Goal: Information Seeking & Learning: Learn about a topic

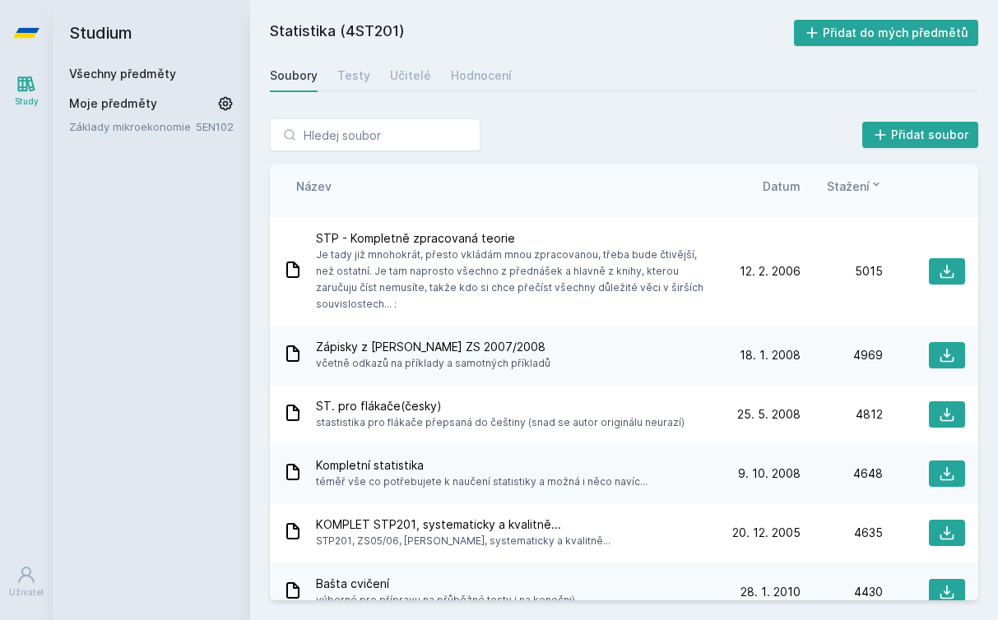
scroll to position [910, 0]
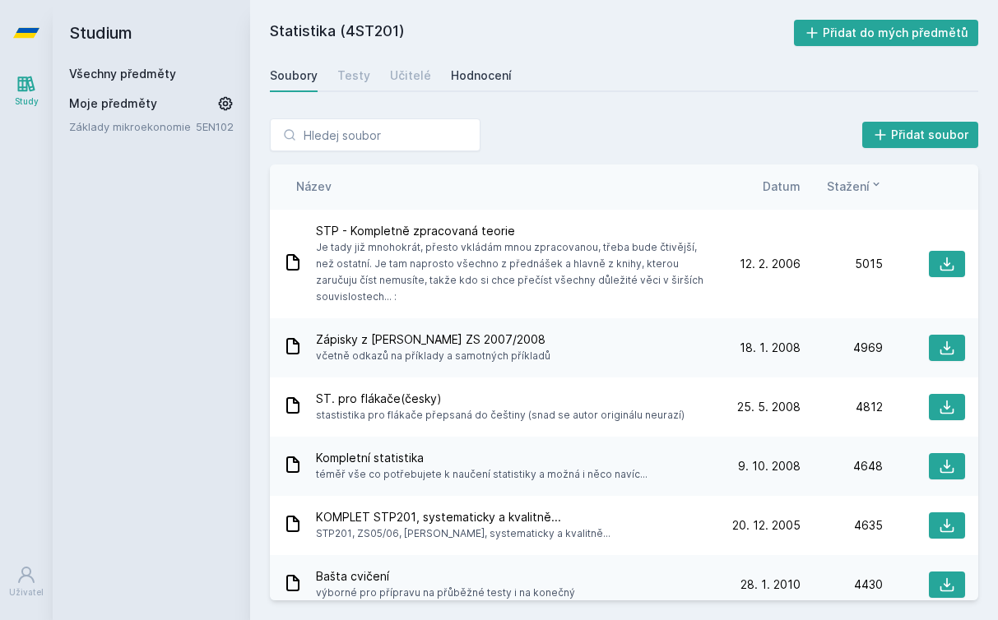
click at [474, 72] on div "Hodnocení" at bounding box center [481, 75] width 61 height 16
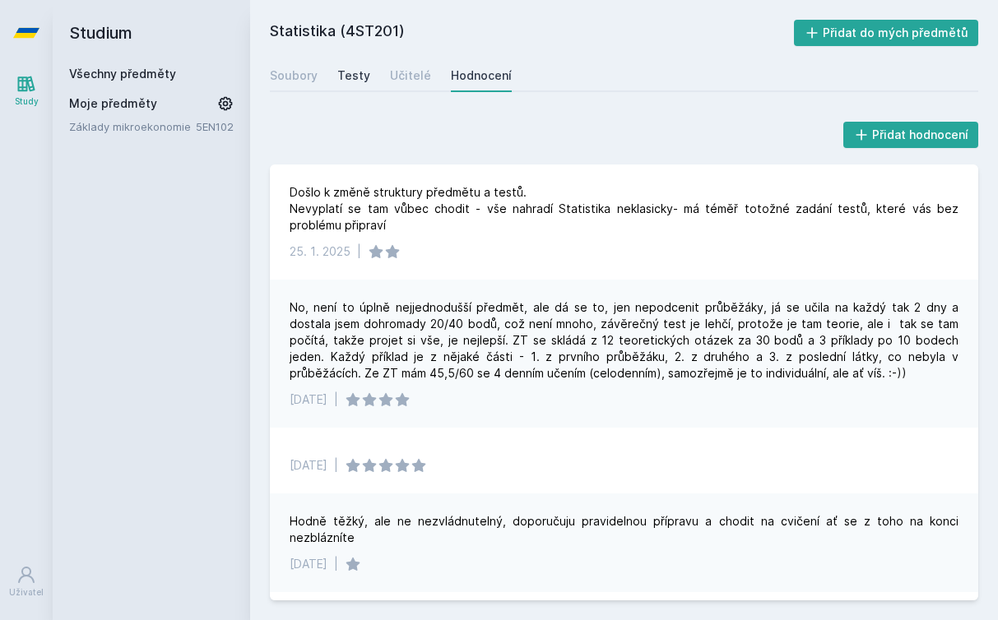
click at [365, 81] on div "Testy" at bounding box center [353, 75] width 33 height 16
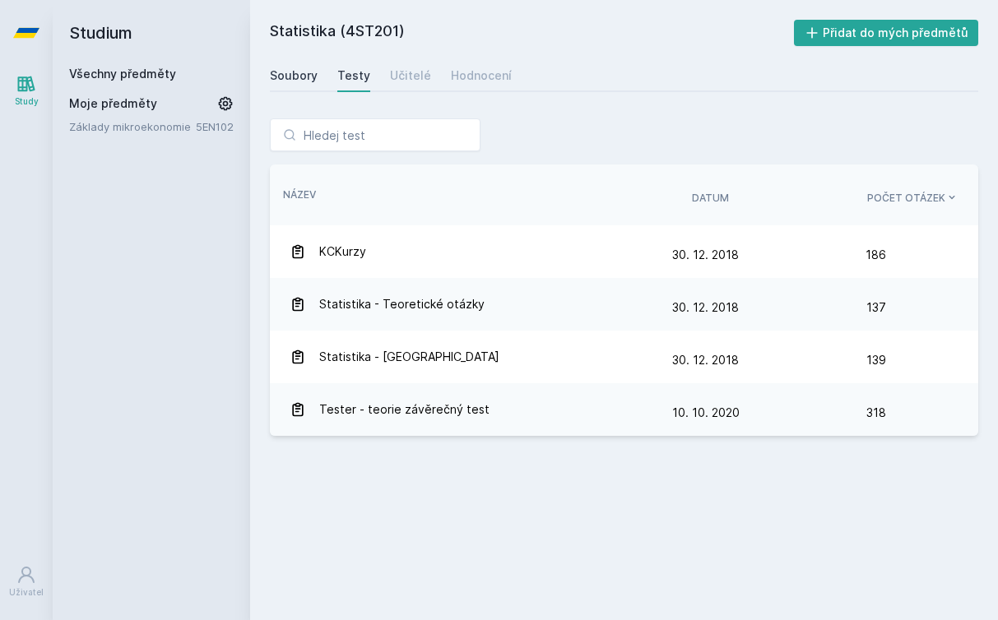
click at [285, 77] on div "Soubory" at bounding box center [294, 75] width 48 height 16
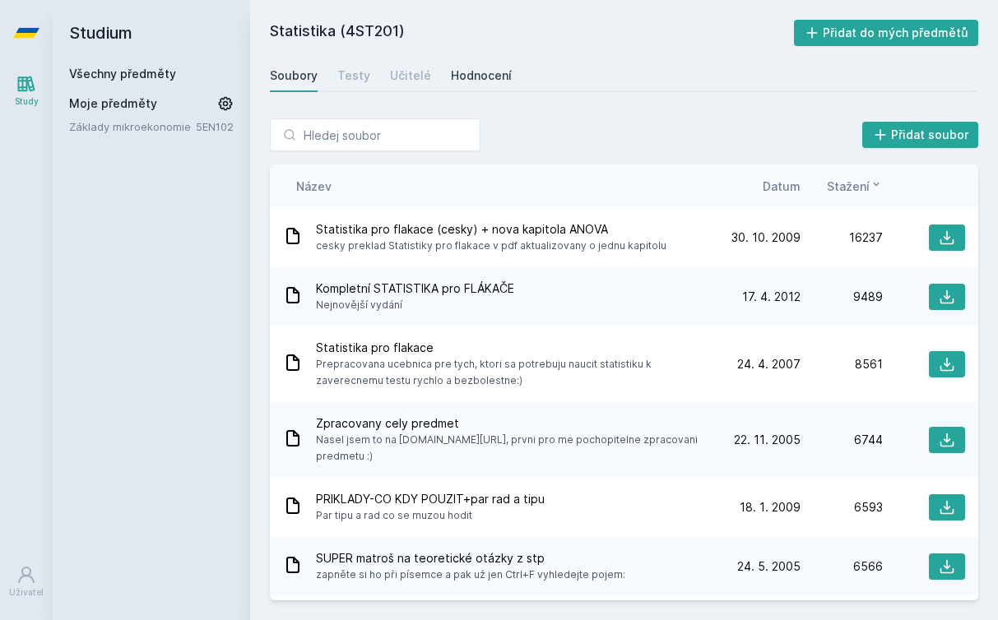
click at [464, 72] on div "Hodnocení" at bounding box center [481, 75] width 61 height 16
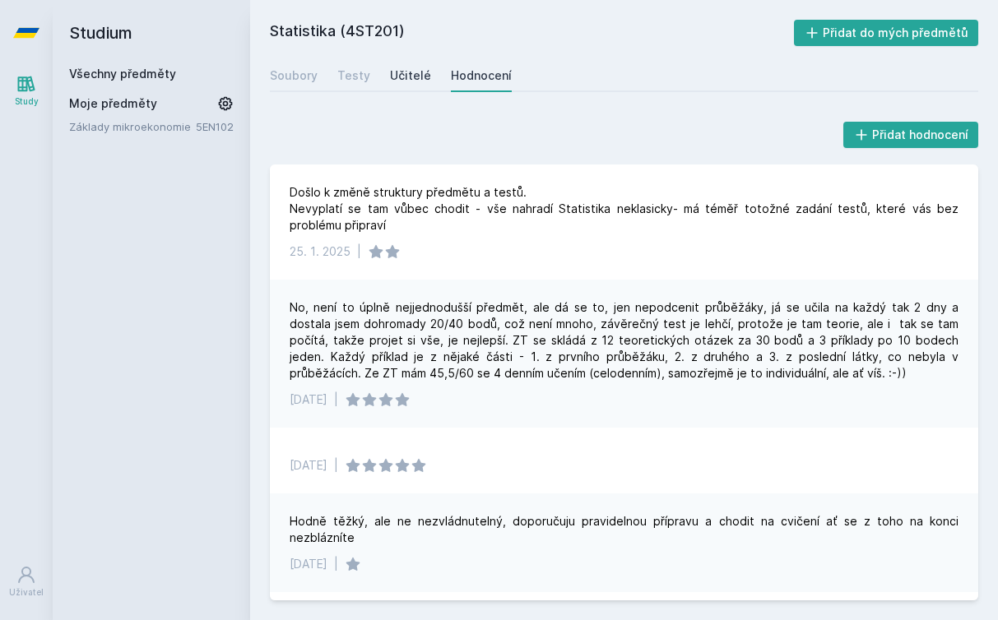
click at [397, 72] on div "Učitelé" at bounding box center [410, 75] width 41 height 16
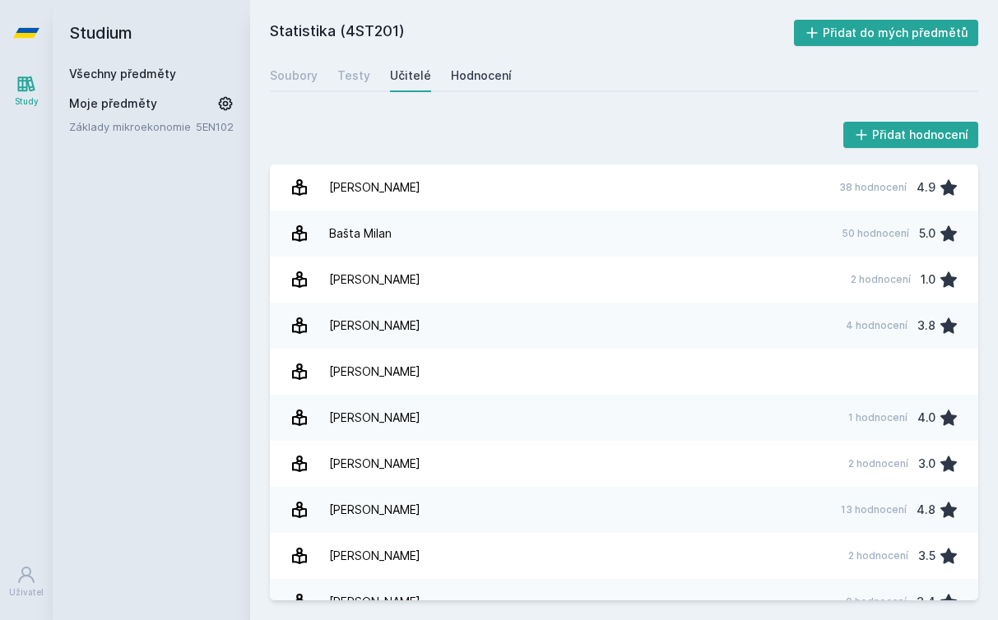
click at [495, 72] on div "Hodnocení" at bounding box center [481, 75] width 61 height 16
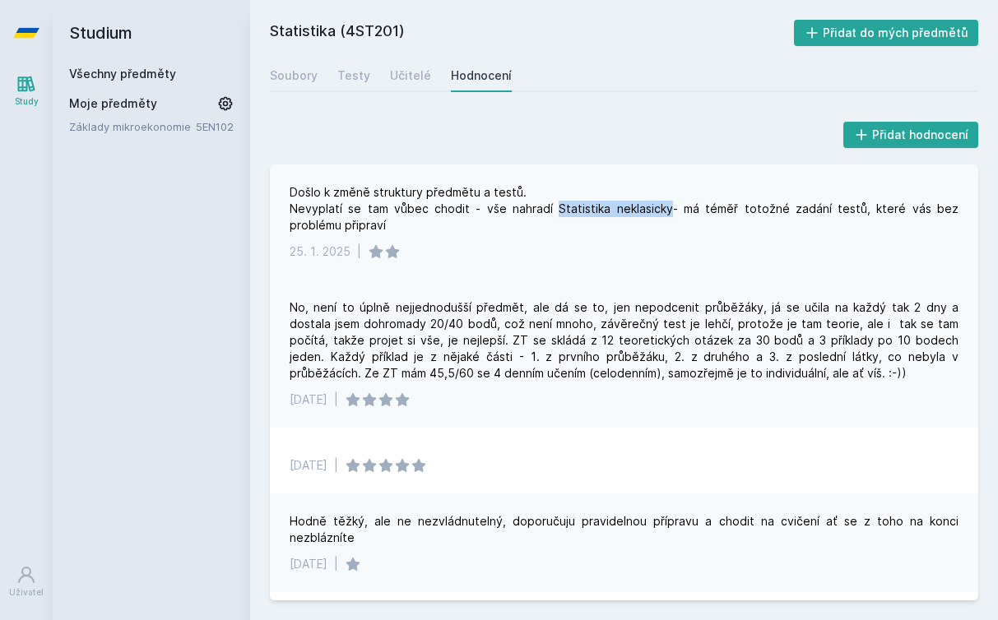
drag, startPoint x: 647, startPoint y: 210, endPoint x: 539, endPoint y: 205, distance: 107.9
click at [539, 205] on div "Došlo k změně struktury předmětu a testů. Nevyplatí se tam vůbec chodit - vše n…" at bounding box center [624, 208] width 669 height 49
copy div "Statistika neklasicky"
click at [643, 251] on div "[DATE] |" at bounding box center [624, 251] width 669 height 16
click at [299, 76] on div "Soubory" at bounding box center [294, 75] width 48 height 16
